Goal: Check status: Check status

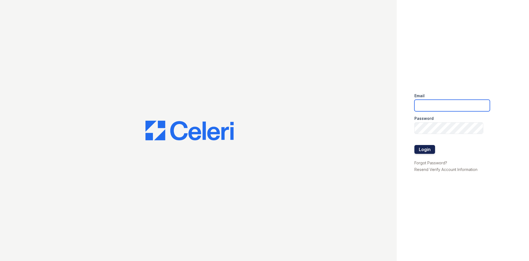
type input "[EMAIL_ADDRESS][DOMAIN_NAME]"
click at [420, 151] on button "Login" at bounding box center [425, 149] width 21 height 9
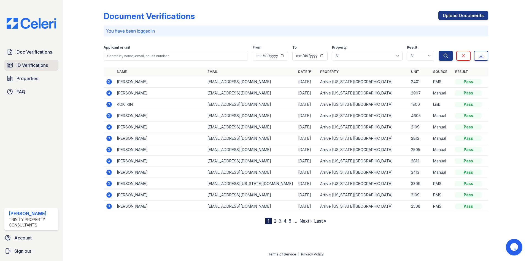
click at [34, 68] on span "ID Verifications" at bounding box center [32, 65] width 31 height 7
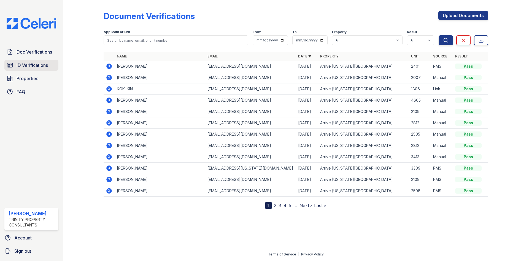
click at [35, 63] on span "ID Verifications" at bounding box center [32, 65] width 31 height 7
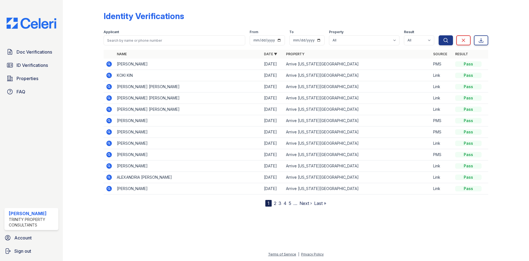
click at [108, 64] on icon at bounding box center [108, 63] width 1 height 1
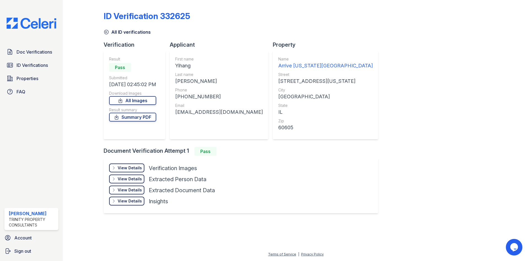
click at [107, 166] on div "View Details Details Hide Details Details Verification Images Face Open Documen…" at bounding box center [241, 185] width 275 height 55
click at [110, 166] on div "View Details Details" at bounding box center [126, 167] width 35 height 9
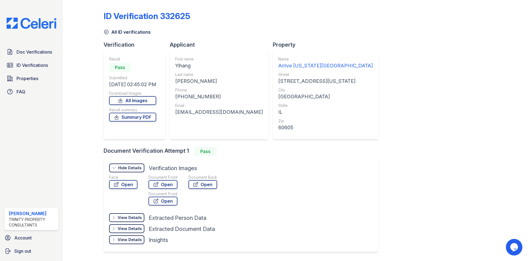
click at [119, 168] on div "Hide Details" at bounding box center [129, 168] width 23 height 6
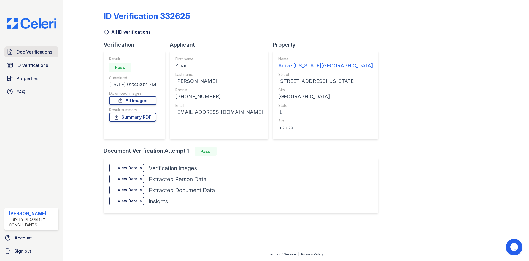
click at [31, 54] on span "Doc Verifications" at bounding box center [35, 52] width 36 height 7
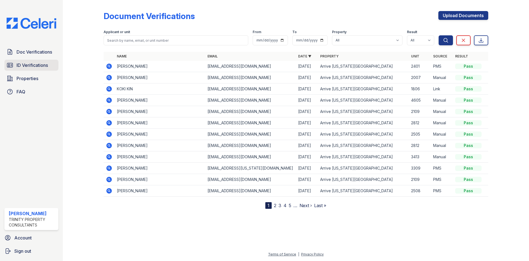
click at [40, 69] on link "ID Verifications" at bounding box center [31, 65] width 54 height 11
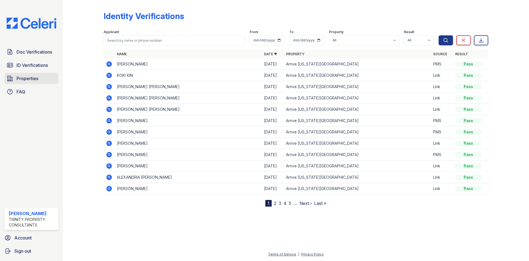
click at [32, 78] on span "Properties" at bounding box center [28, 78] width 22 height 7
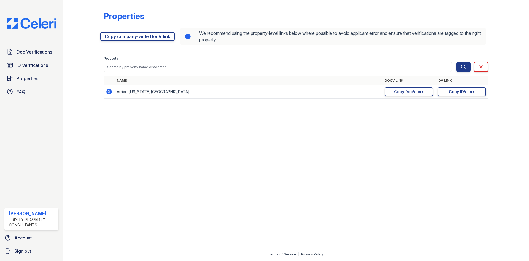
click at [39, 67] on span "ID Verifications" at bounding box center [32, 65] width 31 height 7
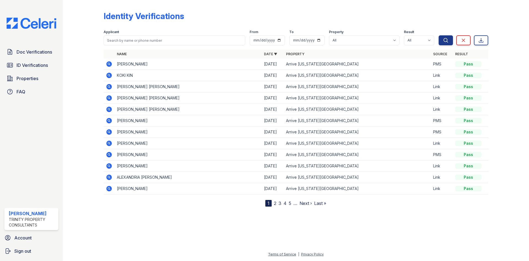
click at [116, 64] on td "Yihang Xu" at bounding box center [188, 63] width 147 height 11
click at [31, 67] on span "ID Verifications" at bounding box center [32, 65] width 31 height 7
click at [33, 53] on span "Doc Verifications" at bounding box center [35, 52] width 36 height 7
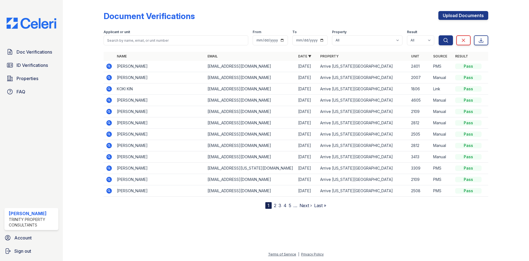
click at [107, 69] on icon at bounding box center [109, 66] width 7 height 7
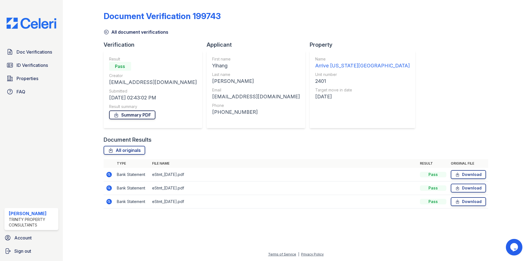
click at [133, 114] on link "Summary PDF" at bounding box center [132, 114] width 46 height 9
click at [105, 33] on icon at bounding box center [106, 32] width 4 height 4
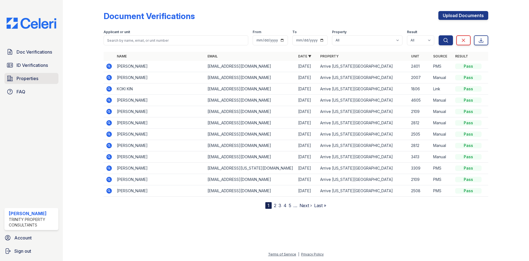
click at [27, 73] on link "Properties" at bounding box center [31, 78] width 54 height 11
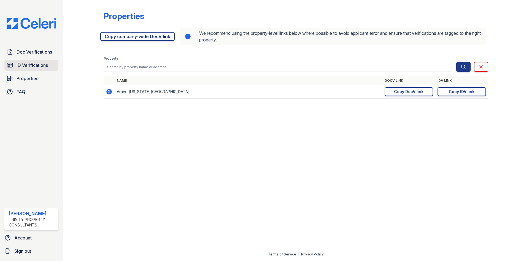
click at [31, 65] on span "ID Verifications" at bounding box center [32, 65] width 31 height 7
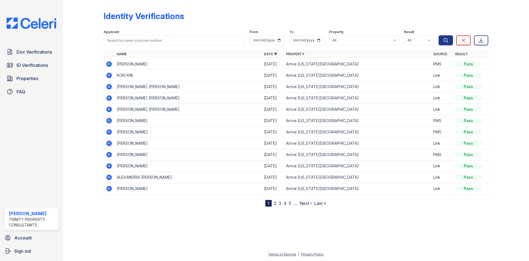
click at [109, 66] on icon at bounding box center [109, 64] width 6 height 6
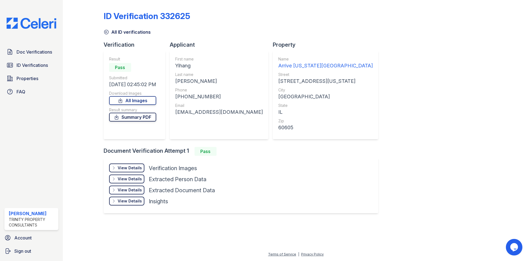
click at [132, 121] on link "Summary PDF" at bounding box center [132, 117] width 47 height 9
click at [31, 77] on span "Properties" at bounding box center [28, 78] width 22 height 7
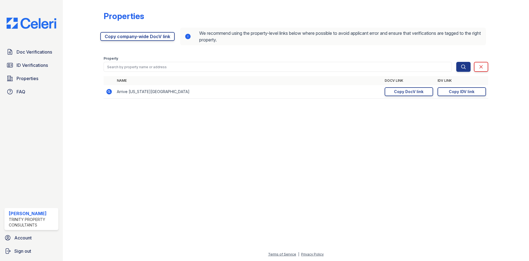
click at [403, 87] on td "https://app.getceleri.com/9cb3378e-4720-4262-a006-d913297d9503/submit Copy DocV…" at bounding box center [409, 92] width 53 height 14
click at [410, 90] on div "Copy DocV link" at bounding box center [409, 92] width 30 height 6
click at [463, 90] on div "Copy IDV link" at bounding box center [462, 92] width 26 height 6
click at [110, 91] on icon at bounding box center [109, 91] width 7 height 7
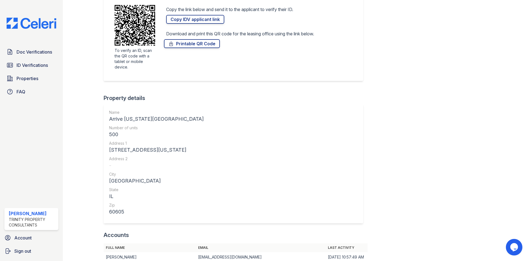
scroll to position [110, 0]
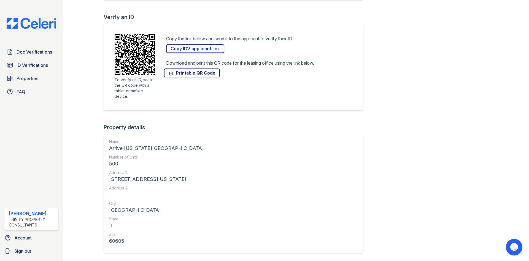
click at [191, 69] on link "Printable QR Code" at bounding box center [192, 72] width 56 height 9
click at [45, 54] on span "Doc Verifications" at bounding box center [35, 52] width 36 height 7
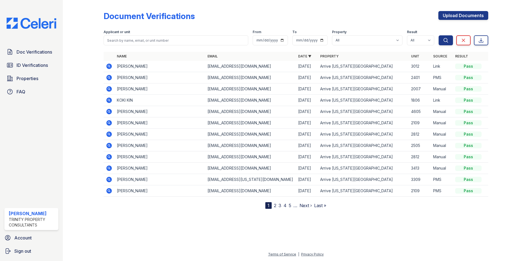
click at [104, 66] on td at bounding box center [109, 66] width 11 height 11
click at [108, 66] on icon at bounding box center [109, 66] width 6 height 6
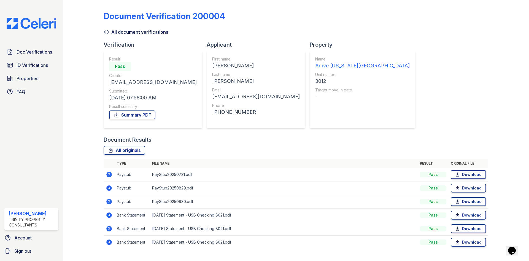
click at [111, 174] on icon at bounding box center [109, 175] width 6 height 6
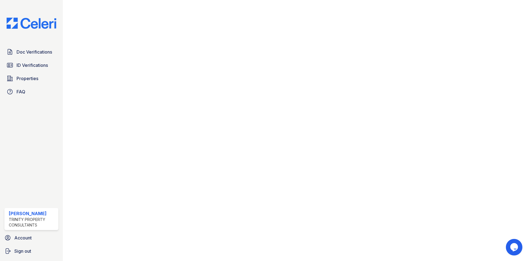
scroll to position [265, 0]
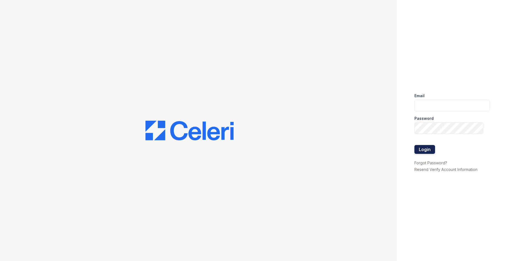
type input "[EMAIL_ADDRESS][DOMAIN_NAME]"
click at [425, 152] on button "Login" at bounding box center [425, 149] width 21 height 9
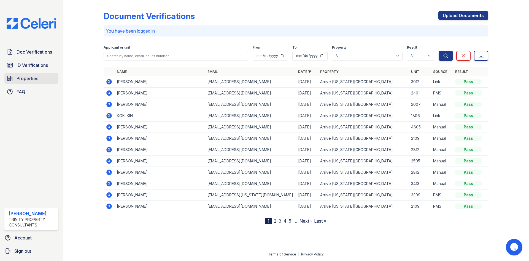
drag, startPoint x: 27, startPoint y: 84, endPoint x: 27, endPoint y: 80, distance: 3.9
click at [27, 84] on div "Doc Verifications ID Verifications Properties FAQ" at bounding box center [31, 71] width 58 height 51
click at [27, 80] on span "Properties" at bounding box center [28, 78] width 22 height 7
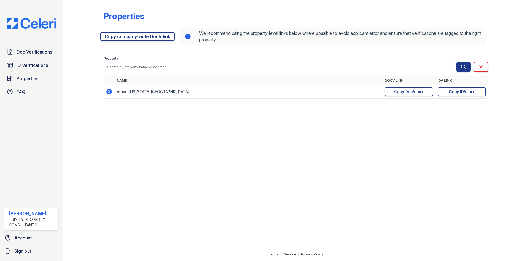
click at [103, 90] on div at bounding box center [88, 53] width 32 height 102
click at [110, 90] on icon at bounding box center [109, 92] width 6 height 6
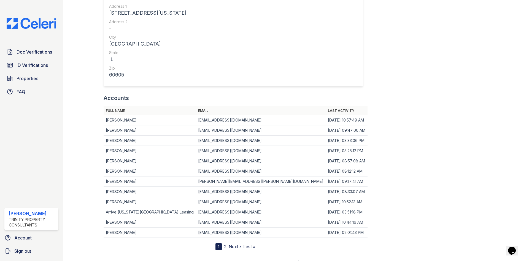
scroll to position [284, 0]
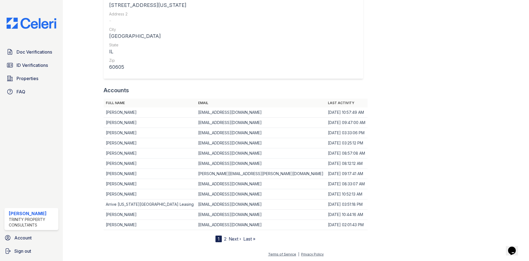
click at [326, 161] on td "10/03/25 08:12:12 AM" at bounding box center [347, 163] width 42 height 10
click at [330, 168] on td "10/03/25 08:12:12 AM" at bounding box center [347, 163] width 42 height 10
drag, startPoint x: 212, startPoint y: 239, endPoint x: 208, endPoint y: 239, distance: 3.3
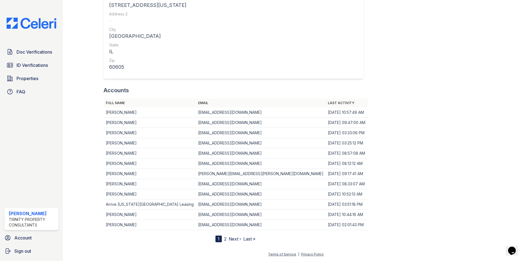
click at [216, 239] on nav "1 2 Next › Last »" at bounding box center [236, 238] width 40 height 7
click at [224, 239] on link "2" at bounding box center [225, 239] width 2 height 6
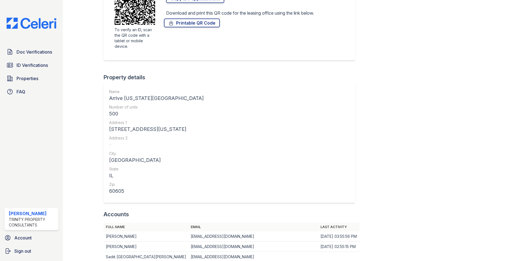
scroll to position [253, 0]
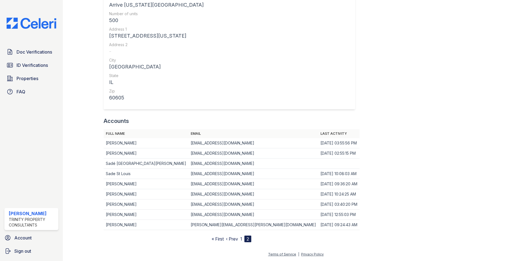
click at [226, 240] on link "‹ Prev" at bounding box center [232, 239] width 12 height 6
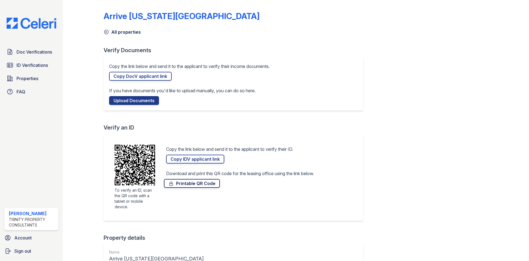
click at [178, 186] on link "Printable QR Code" at bounding box center [192, 183] width 56 height 9
click at [29, 63] on span "ID Verifications" at bounding box center [32, 65] width 31 height 7
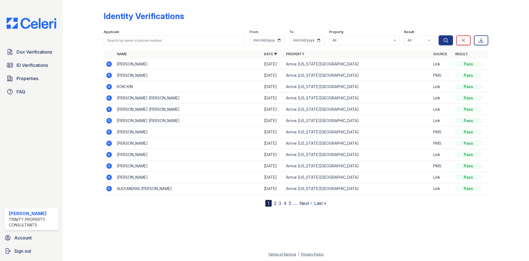
click at [160, 46] on form "Applicant From To Property All Arrive Michigan Avenue Result All Pass Fail Caut…" at bounding box center [296, 36] width 385 height 22
click at [161, 44] on input "search" at bounding box center [175, 40] width 142 height 10
type input "hu"
click at [439, 35] on button "Search" at bounding box center [446, 40] width 14 height 10
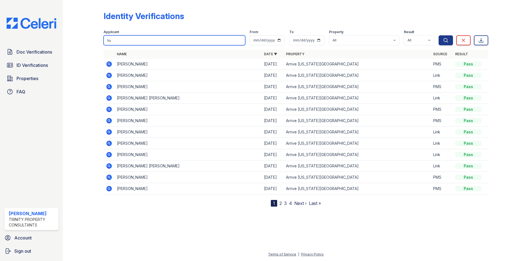
click at [161, 44] on input "hu" at bounding box center [175, 40] width 142 height 10
type input "beidi"
click at [439, 35] on button "Search" at bounding box center [446, 40] width 14 height 10
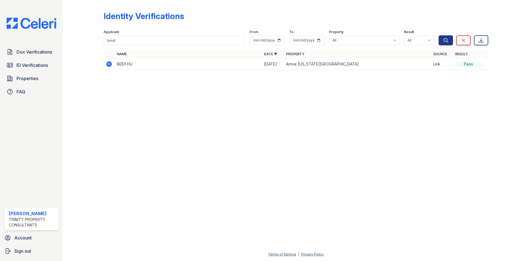
click at [112, 64] on icon at bounding box center [109, 64] width 7 height 7
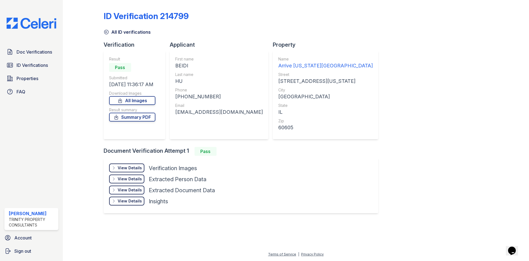
click at [119, 165] on div "View Details Details" at bounding box center [126, 167] width 35 height 9
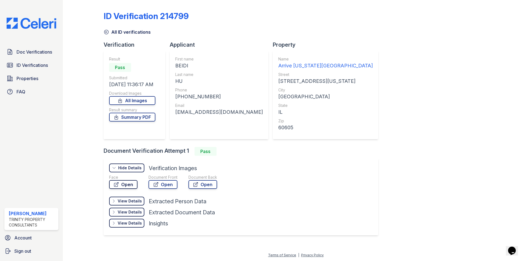
click at [134, 182] on link "Open" at bounding box center [123, 184] width 28 height 9
